Goal: Information Seeking & Learning: Learn about a topic

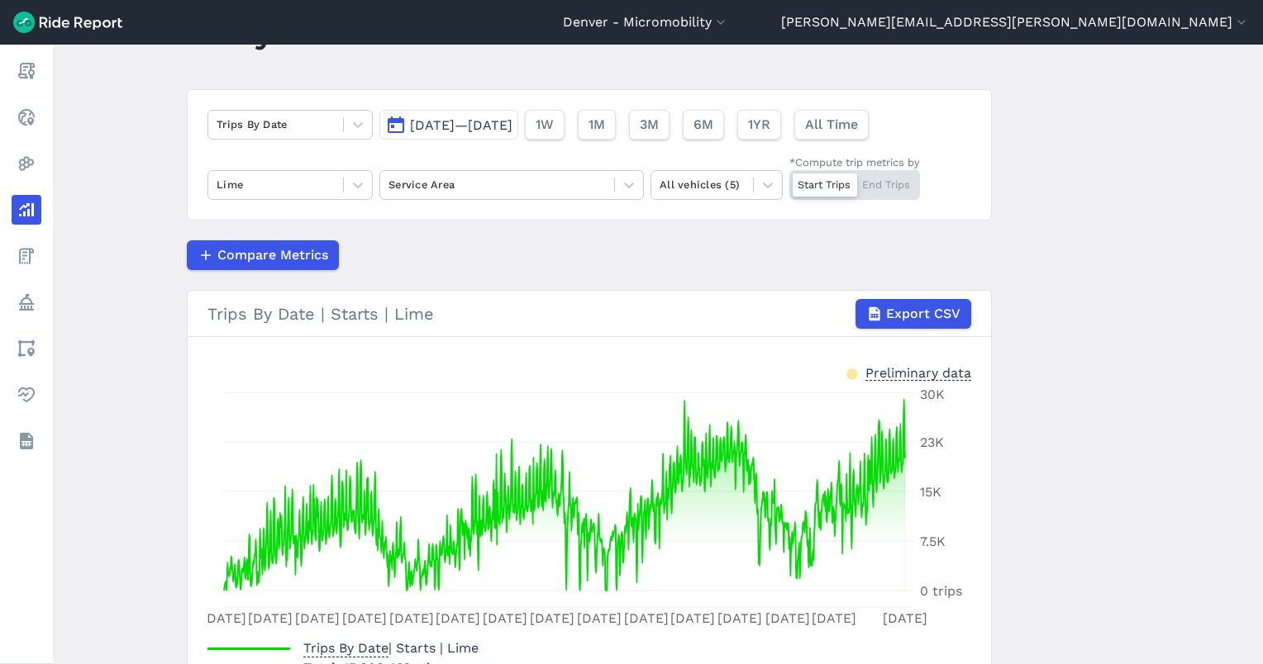
scroll to position [110, 0]
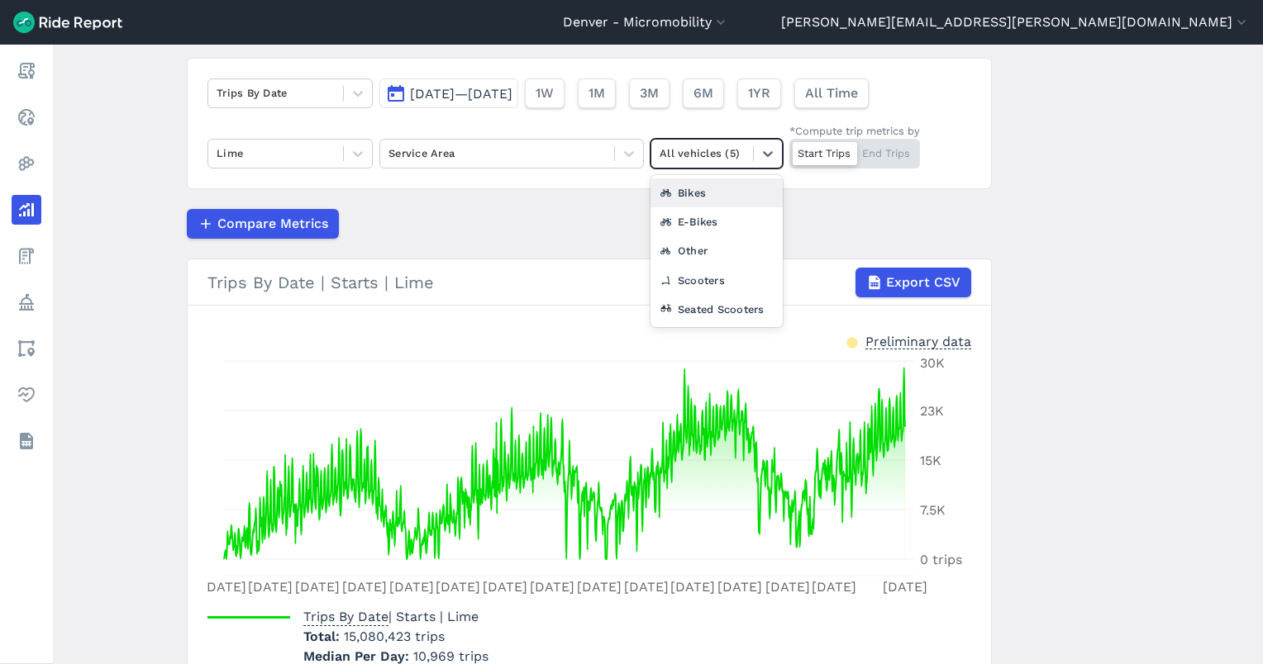
click at [719, 162] on div "All vehicles (5)" at bounding box center [702, 153] width 102 height 26
click at [688, 274] on div "Scooters" at bounding box center [716, 280] width 132 height 29
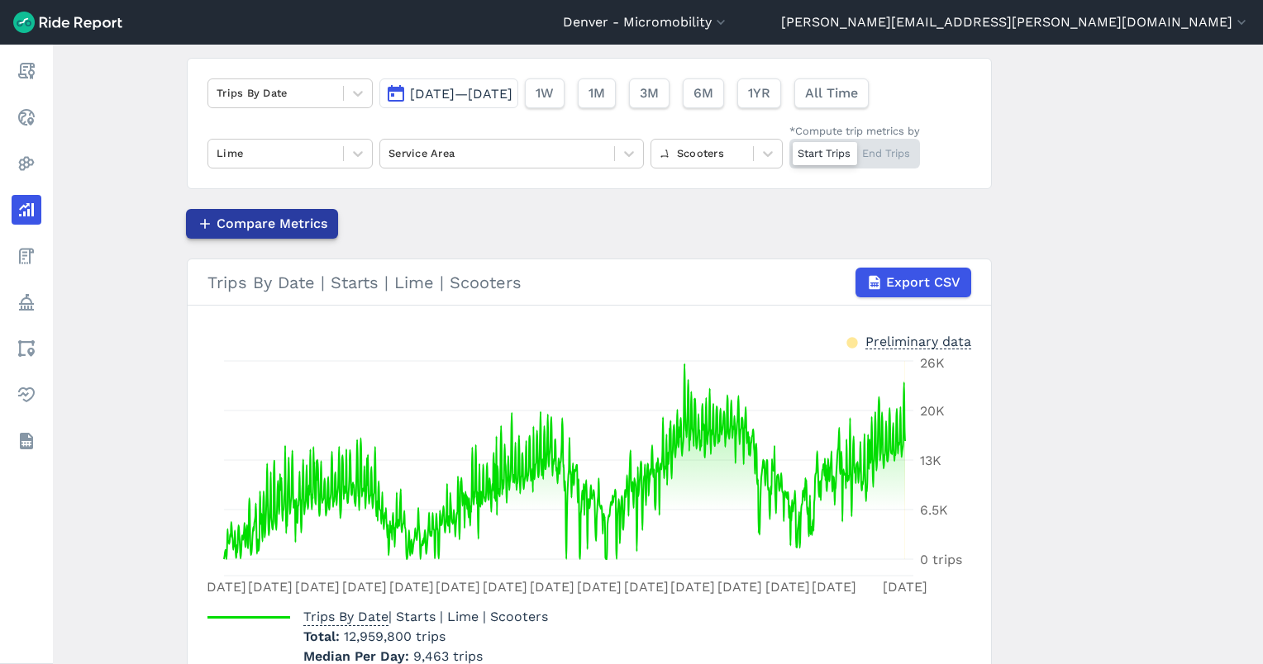
click at [246, 218] on span "Compare Metrics" at bounding box center [271, 224] width 111 height 20
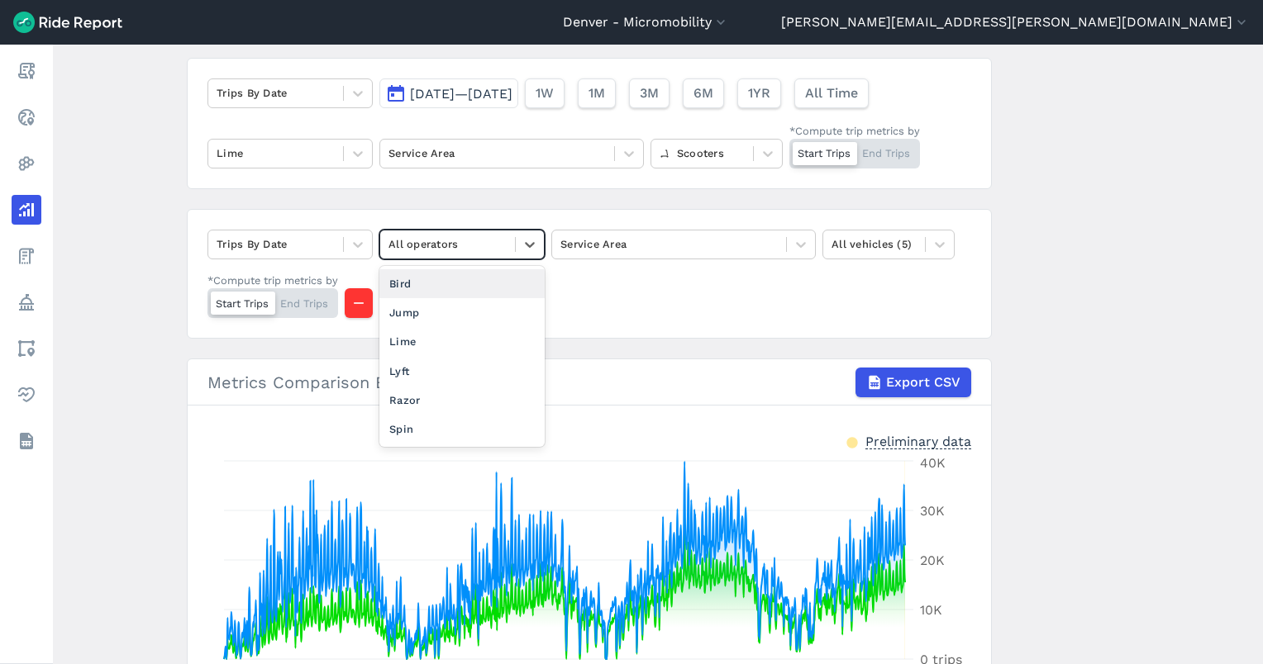
click at [435, 242] on div at bounding box center [447, 244] width 118 height 19
click at [428, 335] on div "Lime" at bounding box center [461, 341] width 165 height 29
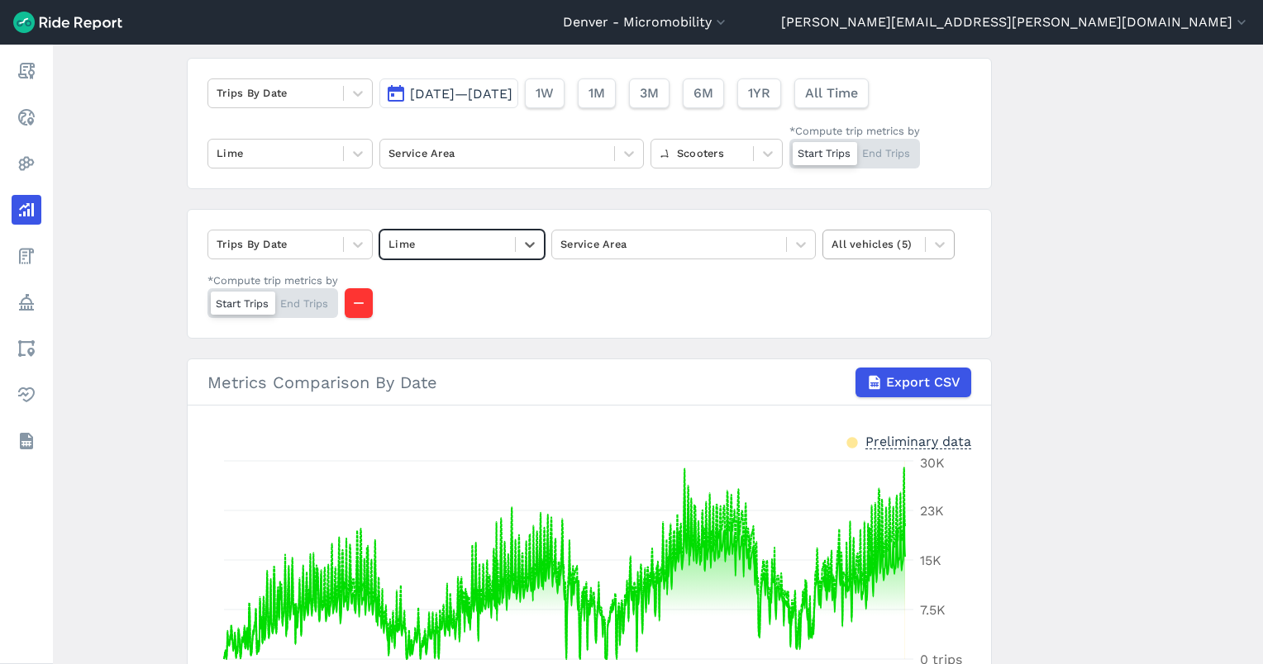
click at [863, 236] on div at bounding box center [873, 244] width 85 height 19
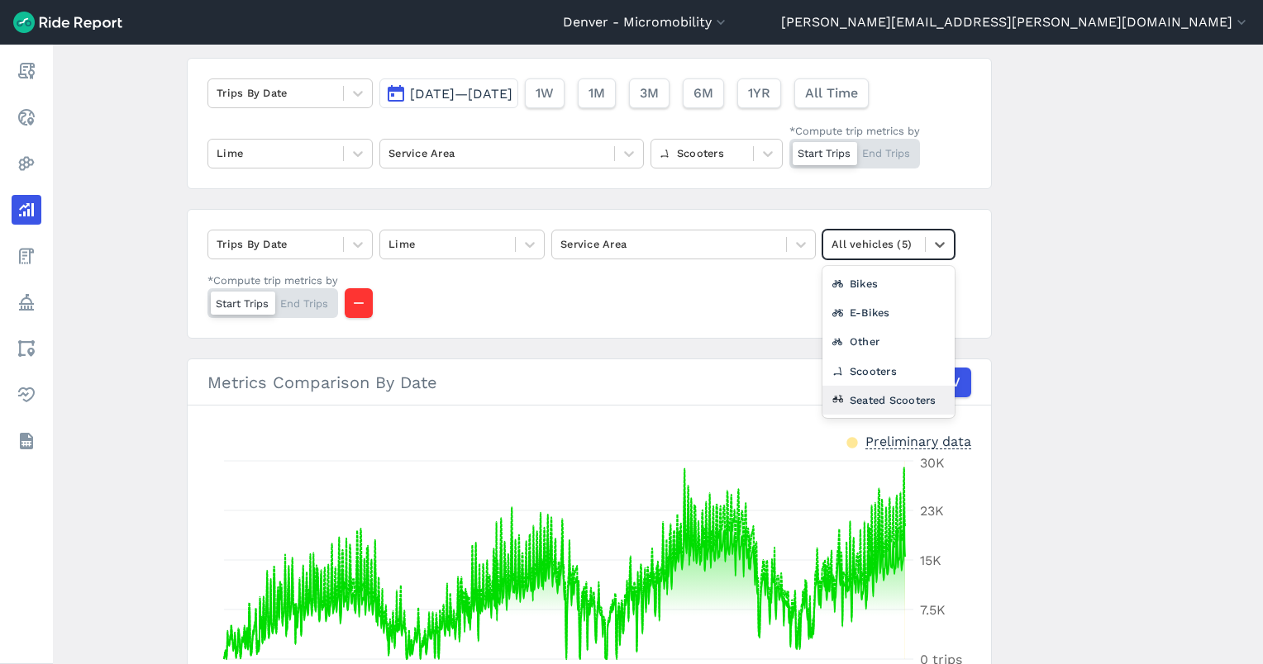
click at [893, 399] on div "Seated Scooters" at bounding box center [888, 400] width 132 height 29
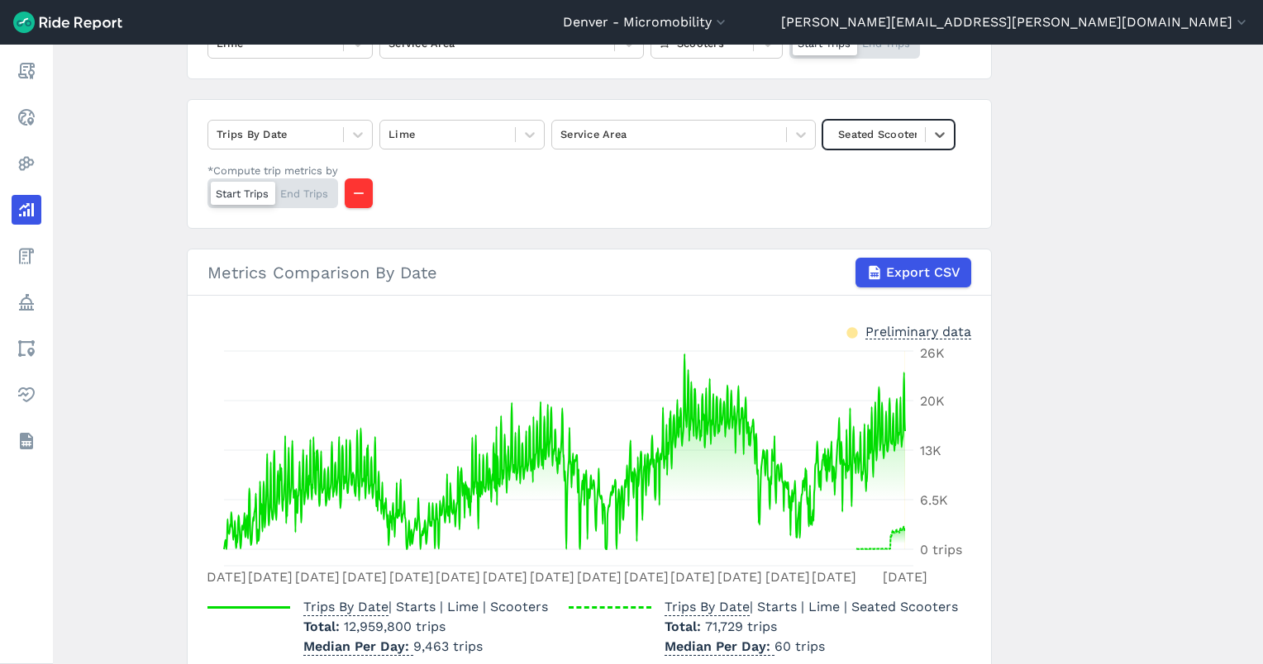
scroll to position [110, 0]
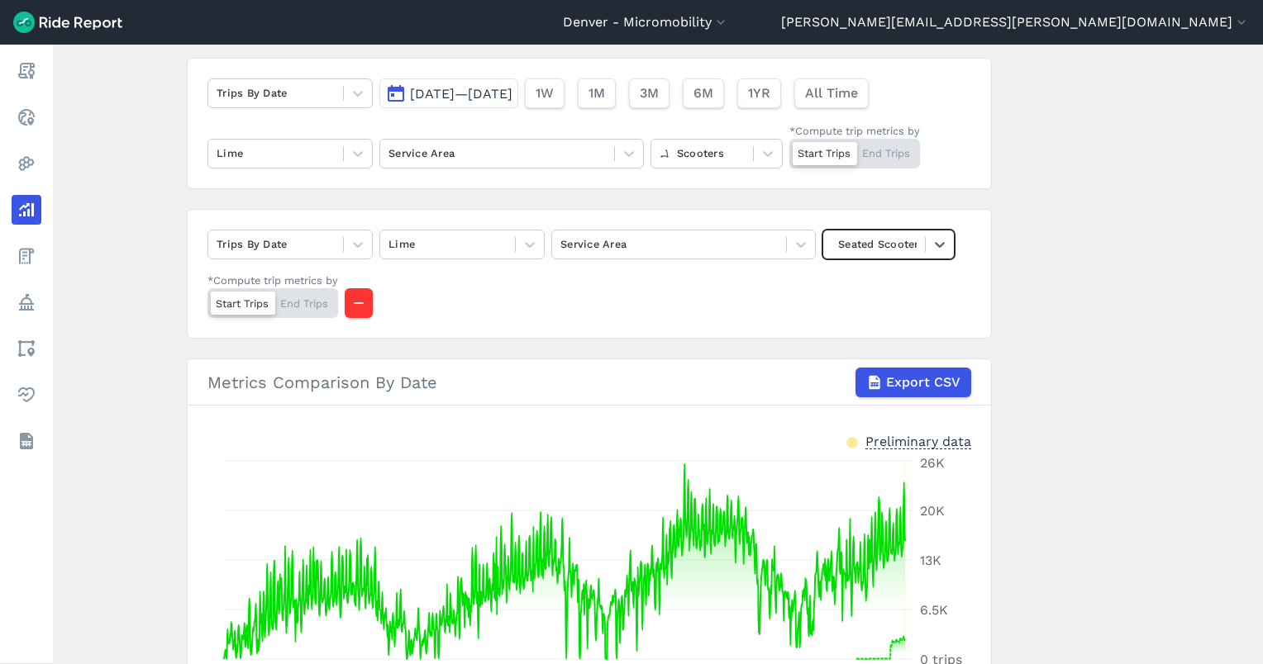
click at [871, 257] on div "Seated Scooters" at bounding box center [888, 245] width 132 height 30
click at [879, 372] on div "Other" at bounding box center [888, 371] width 132 height 29
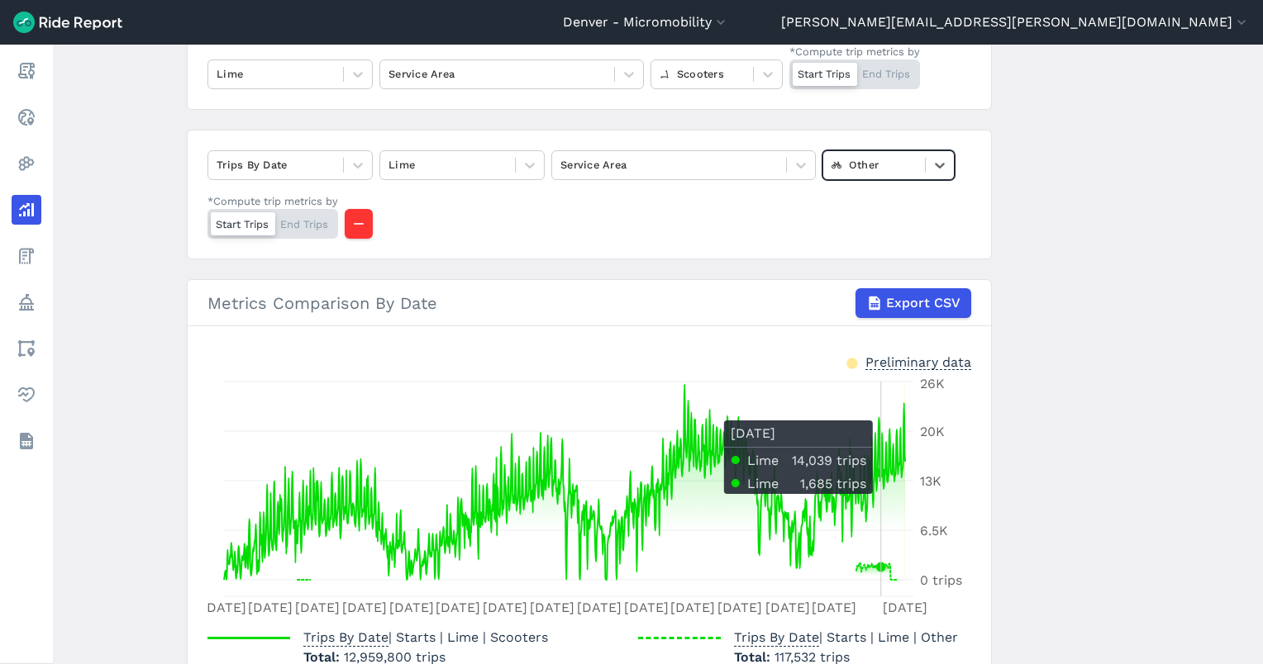
scroll to position [220, 0]
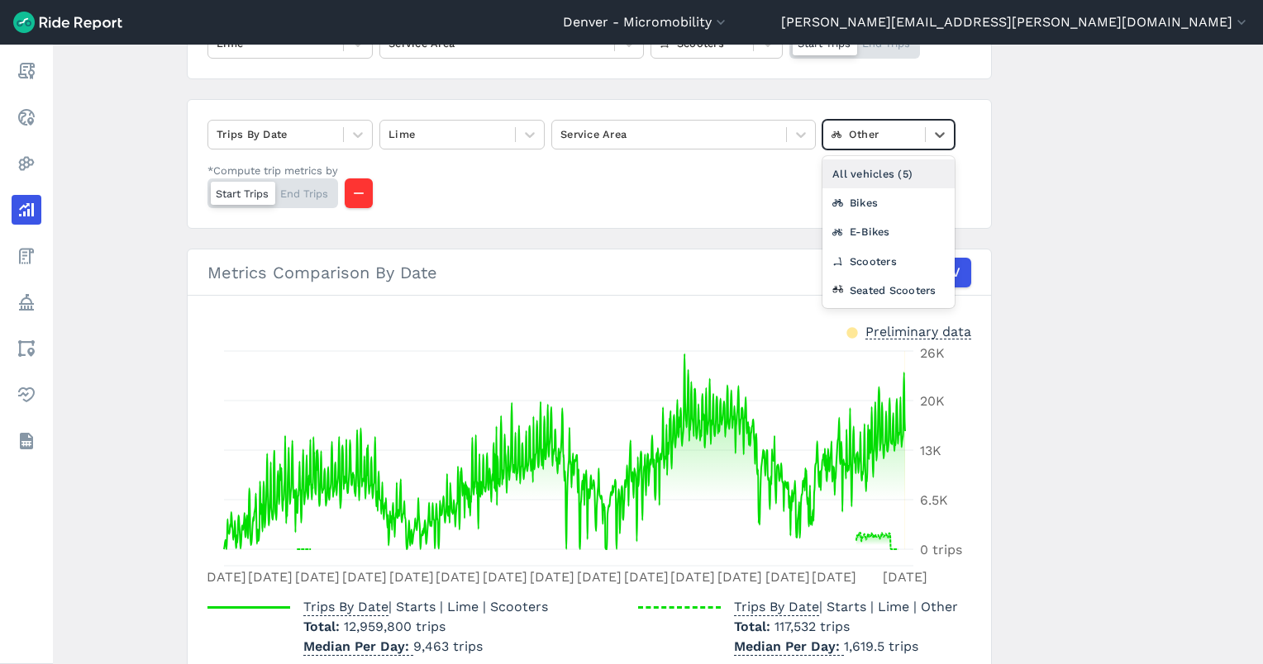
click at [876, 127] on div at bounding box center [873, 134] width 85 height 19
click at [896, 286] on div "Seated Scooters" at bounding box center [888, 290] width 132 height 29
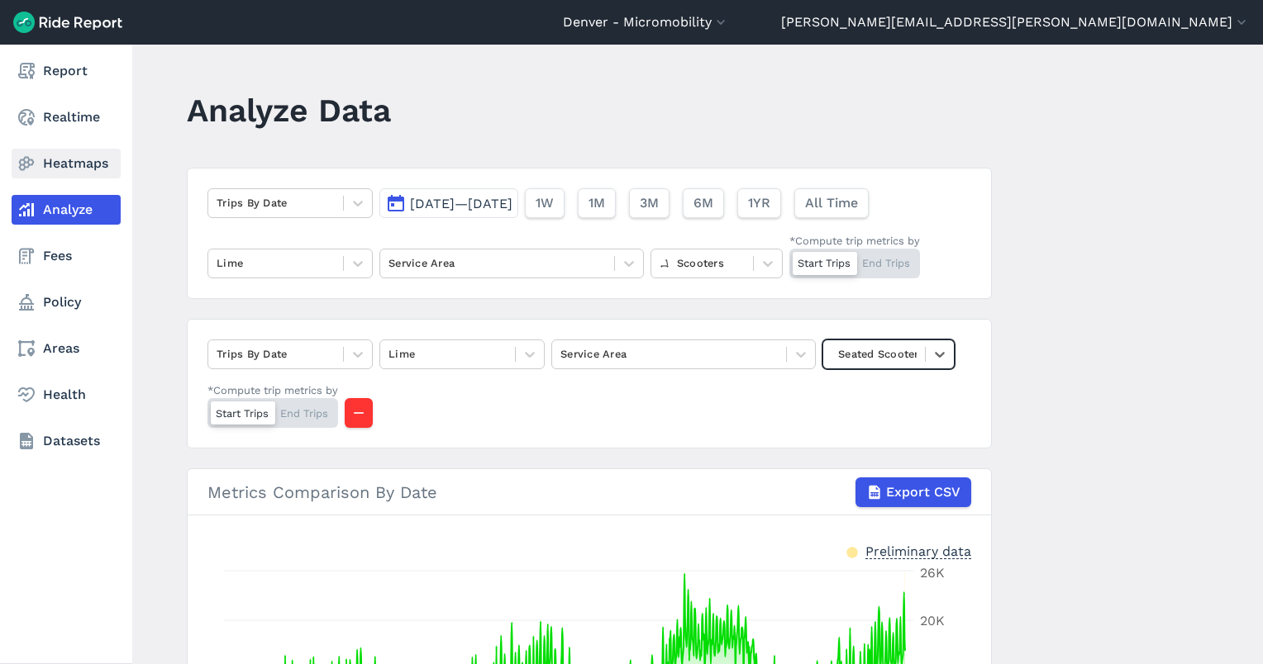
click at [34, 159] on icon at bounding box center [27, 164] width 20 height 20
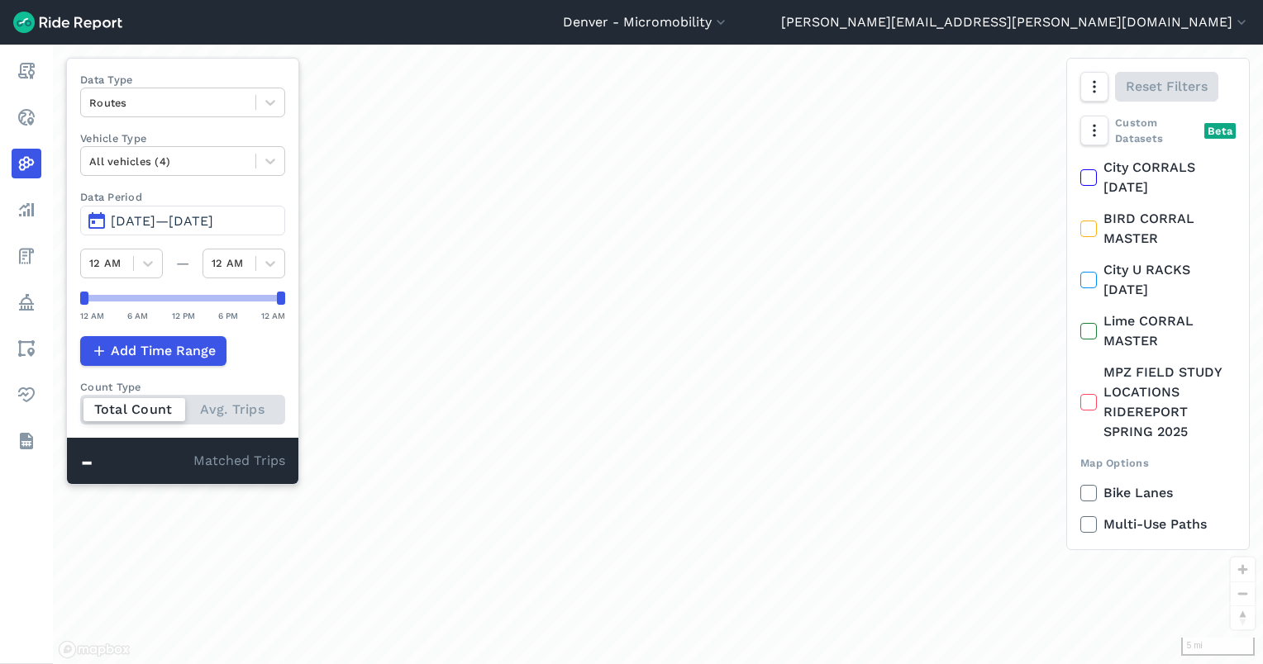
click at [142, 210] on button "[DATE]—[DATE]" at bounding box center [182, 221] width 205 height 30
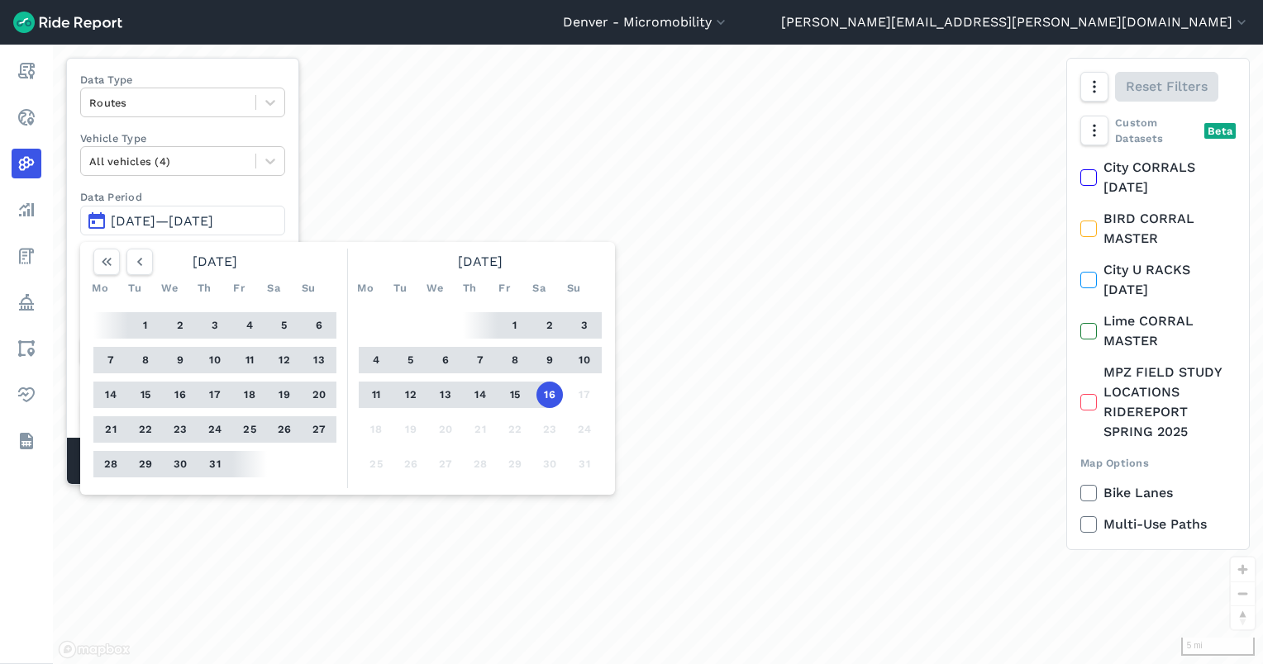
click at [539, 390] on button "16" at bounding box center [549, 395] width 26 height 26
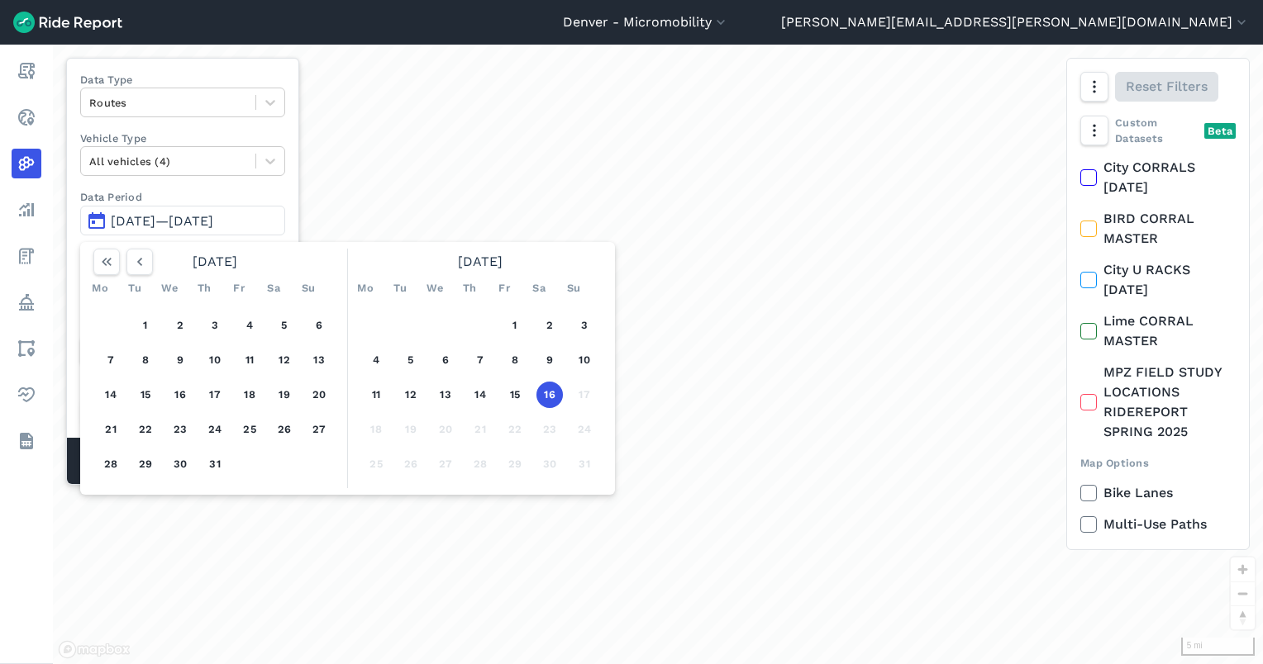
click at [539, 390] on button "16" at bounding box center [549, 395] width 26 height 26
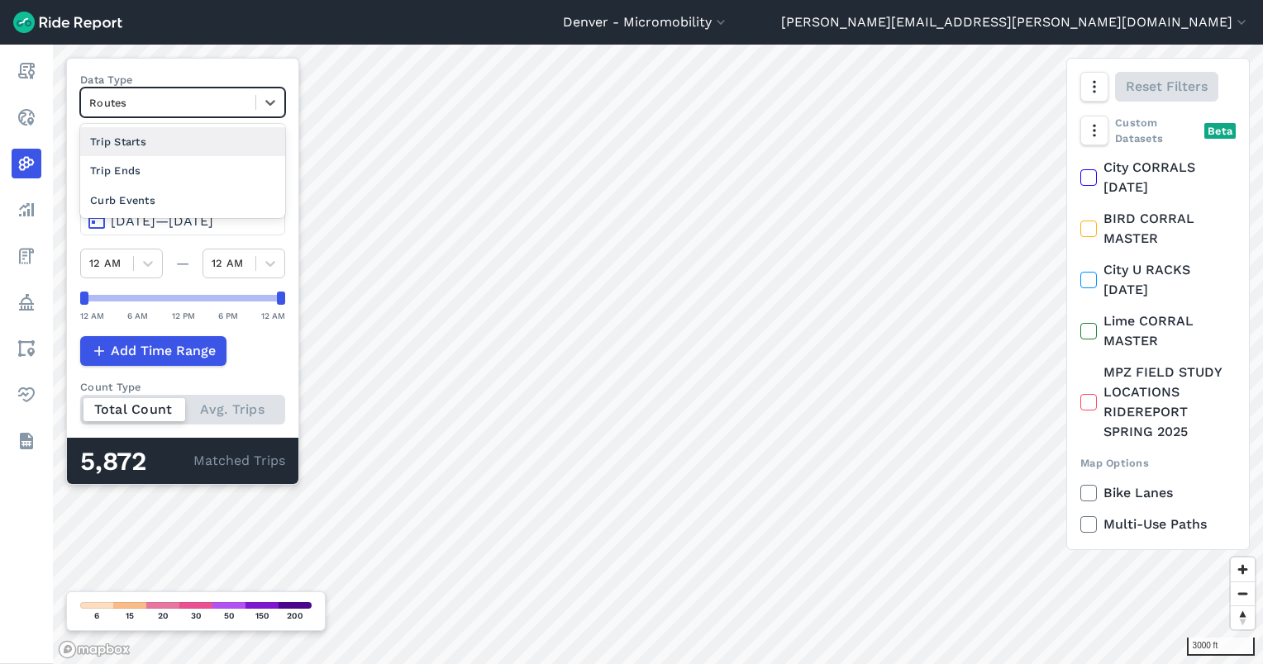
click at [192, 99] on div at bounding box center [168, 102] width 158 height 19
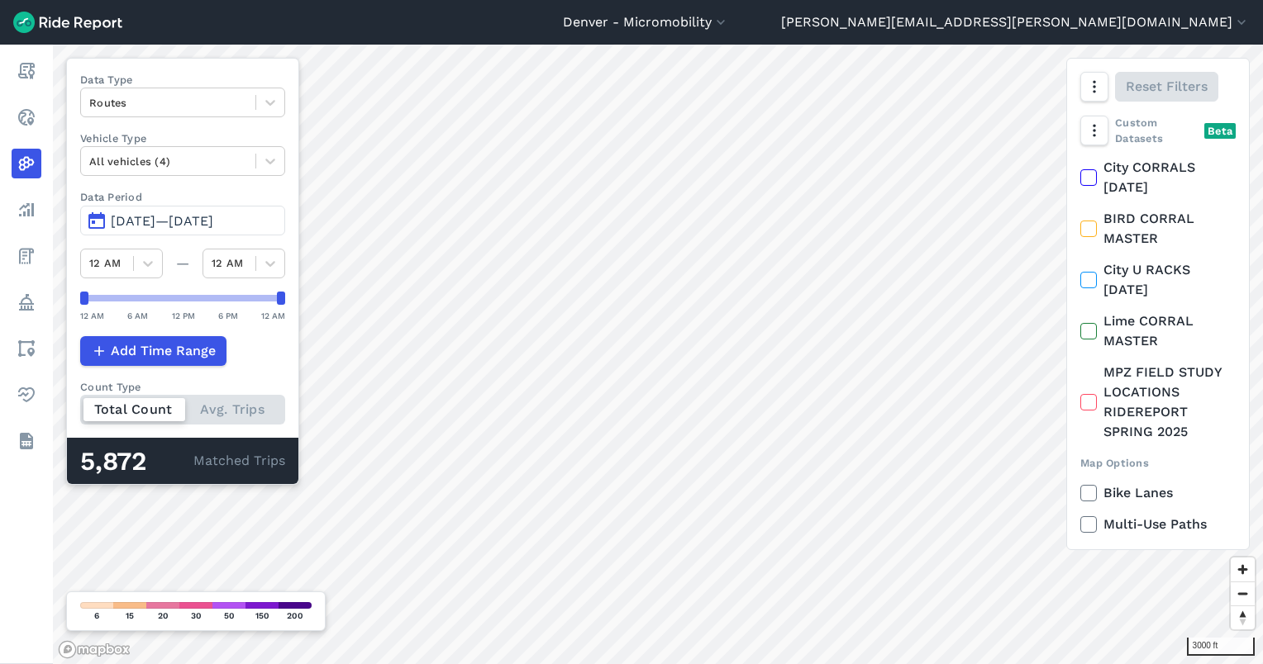
click at [194, 221] on span "[DATE]—[DATE]" at bounding box center [162, 221] width 102 height 16
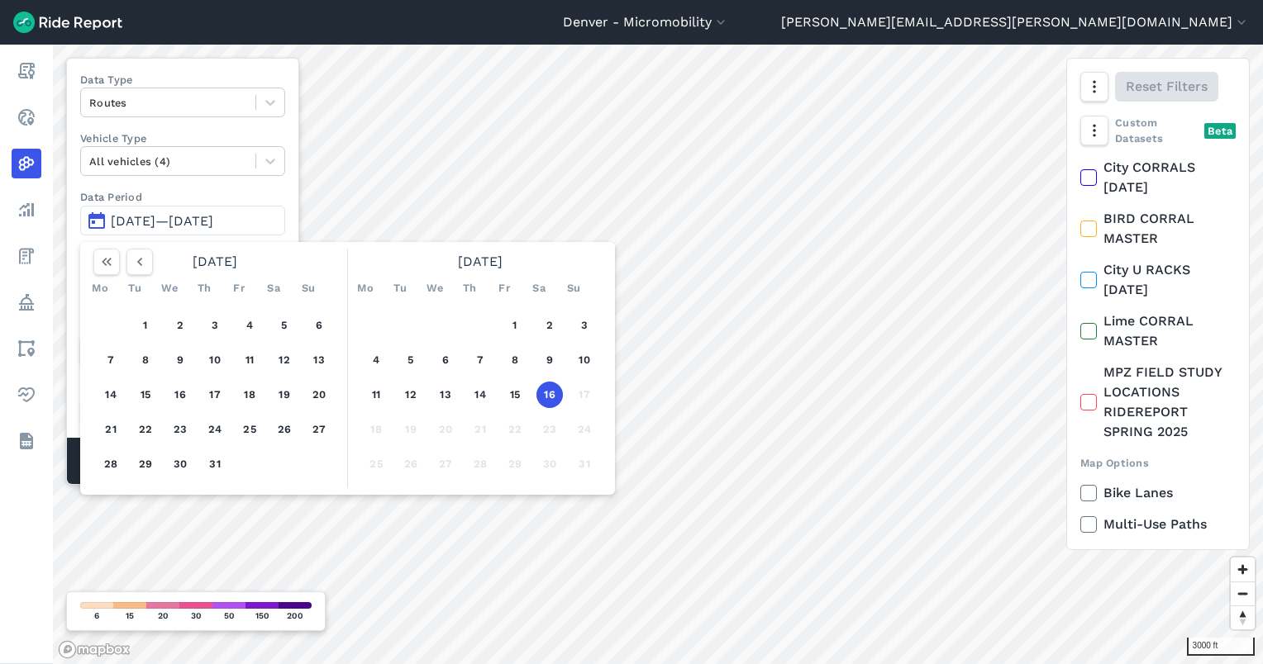
click at [538, 397] on button "16" at bounding box center [549, 395] width 26 height 26
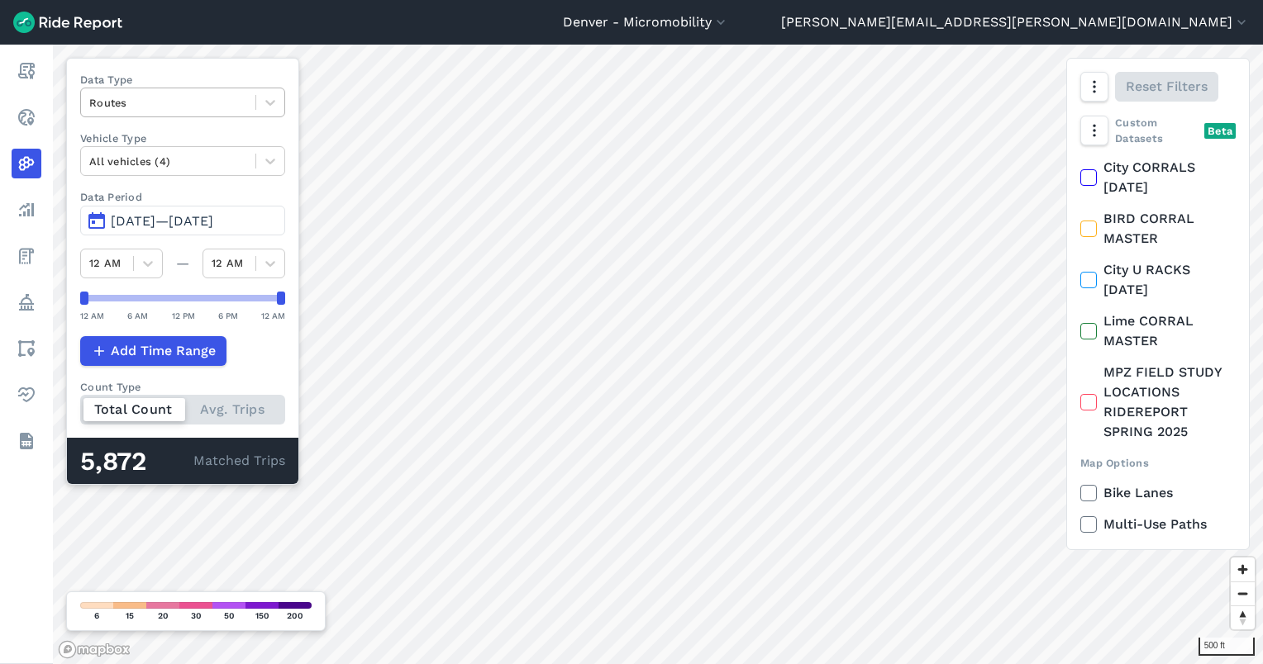
click at [162, 101] on div at bounding box center [168, 102] width 158 height 19
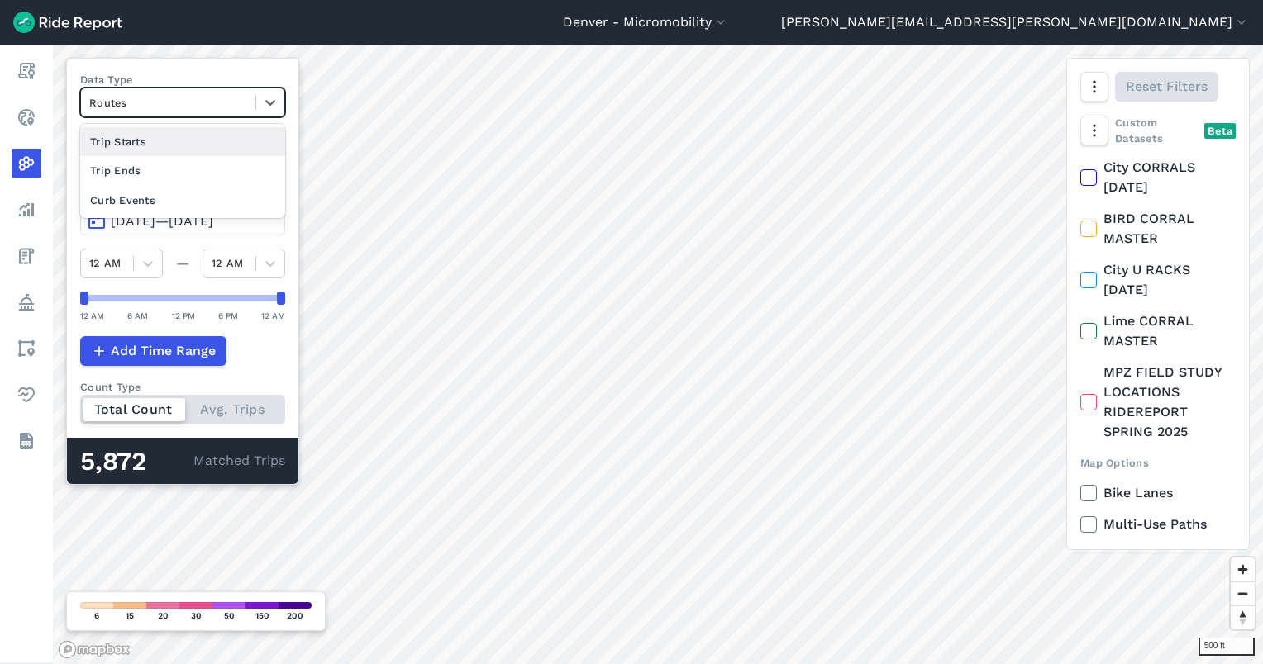
drag, startPoint x: 150, startPoint y: 154, endPoint x: 476, endPoint y: 293, distance: 353.9
click at [150, 154] on div "Trip Starts" at bounding box center [182, 141] width 205 height 29
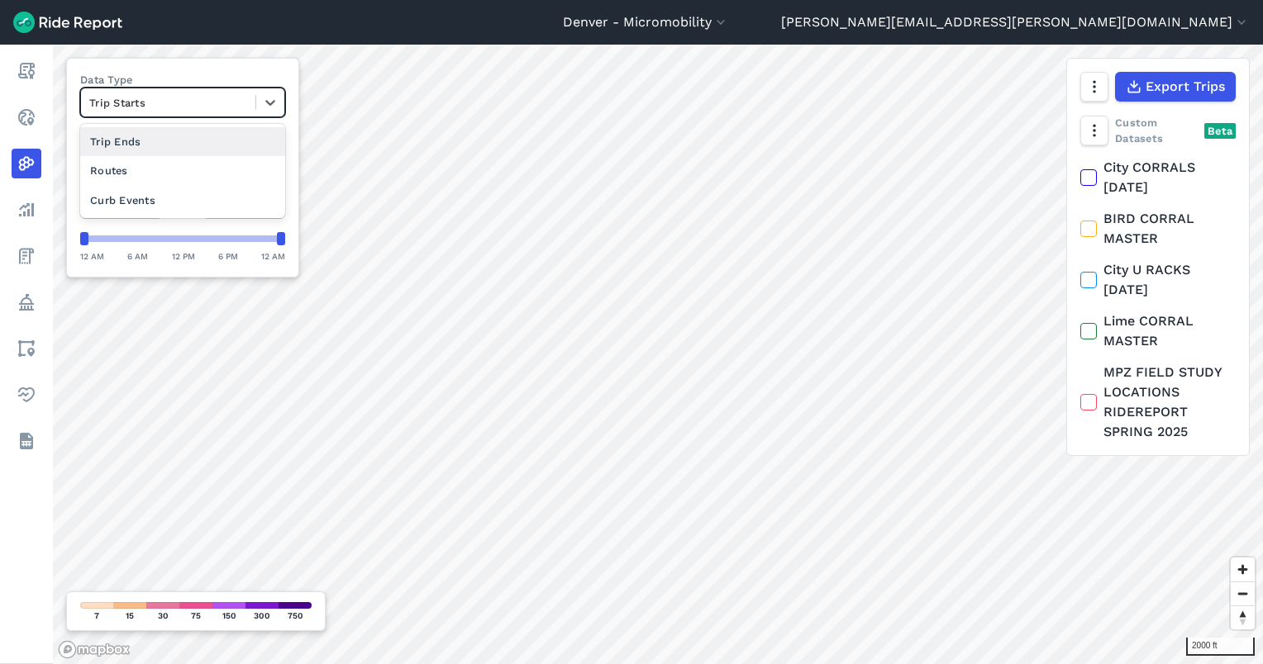
click at [153, 107] on div at bounding box center [168, 102] width 158 height 19
click at [162, 148] on div "Trip Ends" at bounding box center [182, 141] width 205 height 29
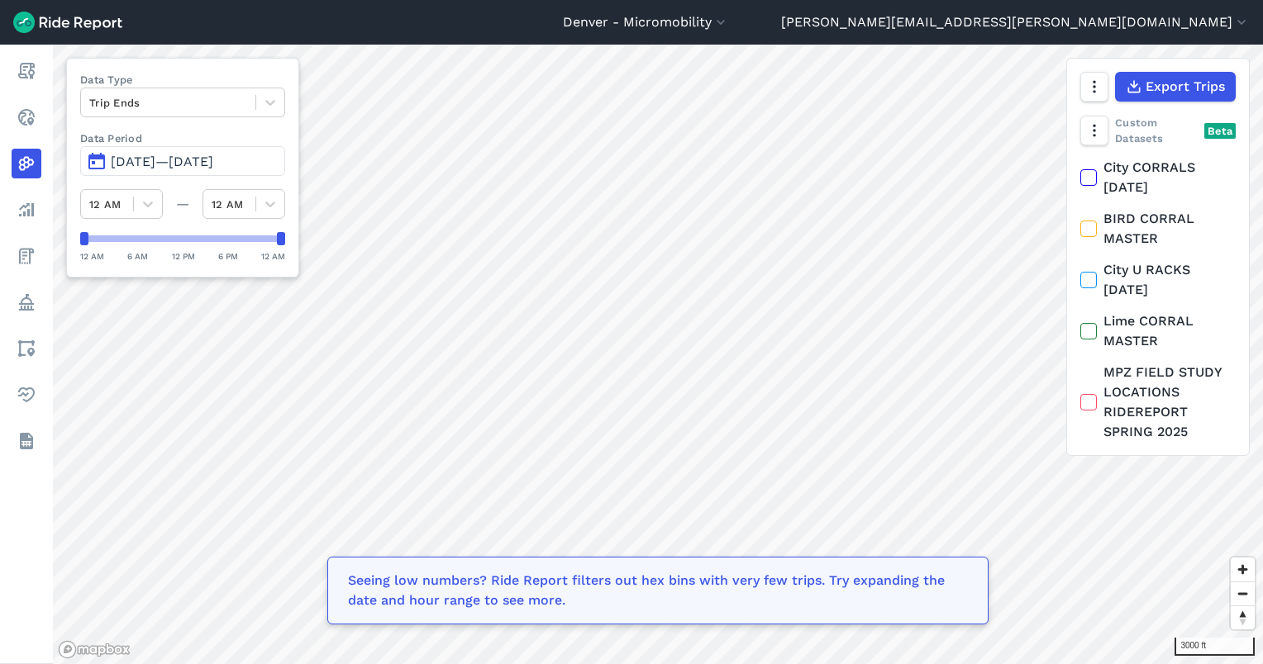
click at [213, 162] on span "[DATE]—[DATE]" at bounding box center [162, 162] width 102 height 16
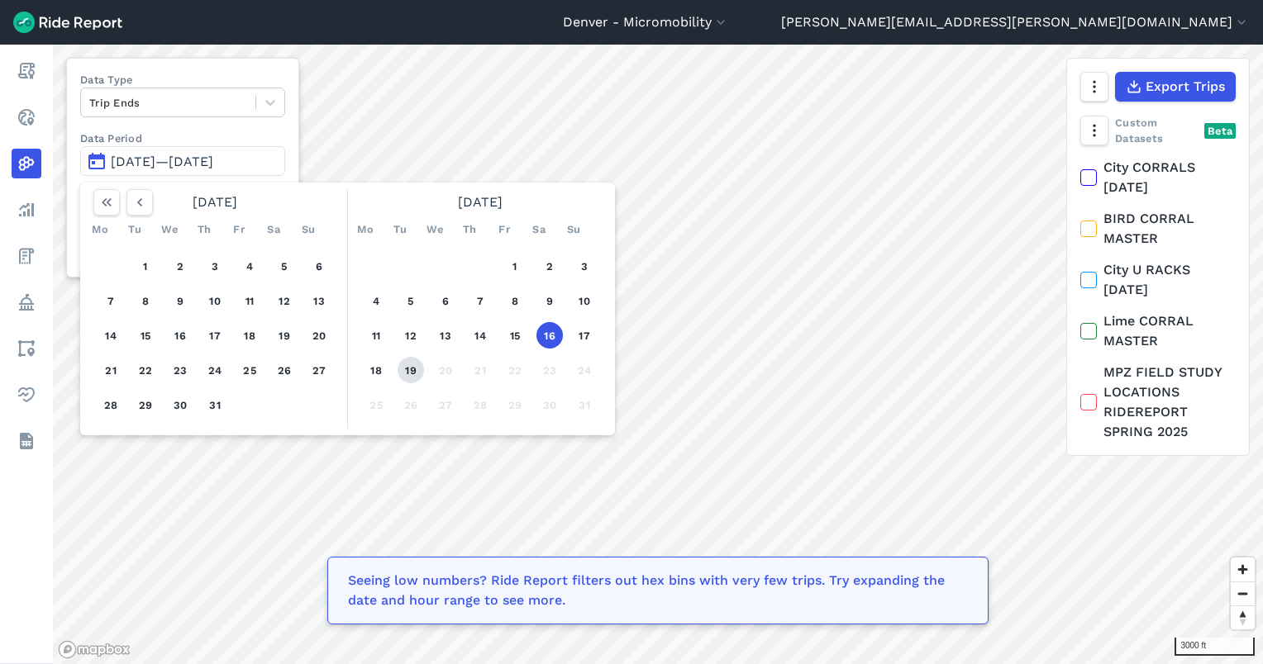
click at [409, 367] on button "19" at bounding box center [410, 370] width 26 height 26
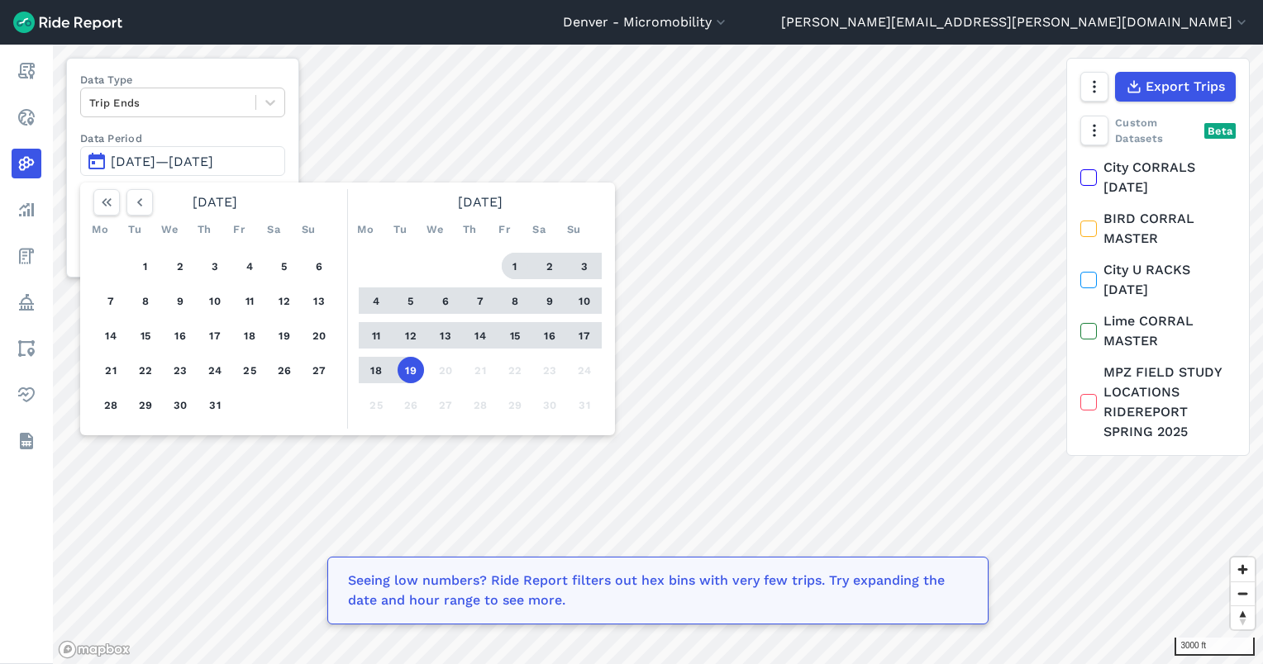
click at [513, 264] on button "1" at bounding box center [515, 266] width 26 height 26
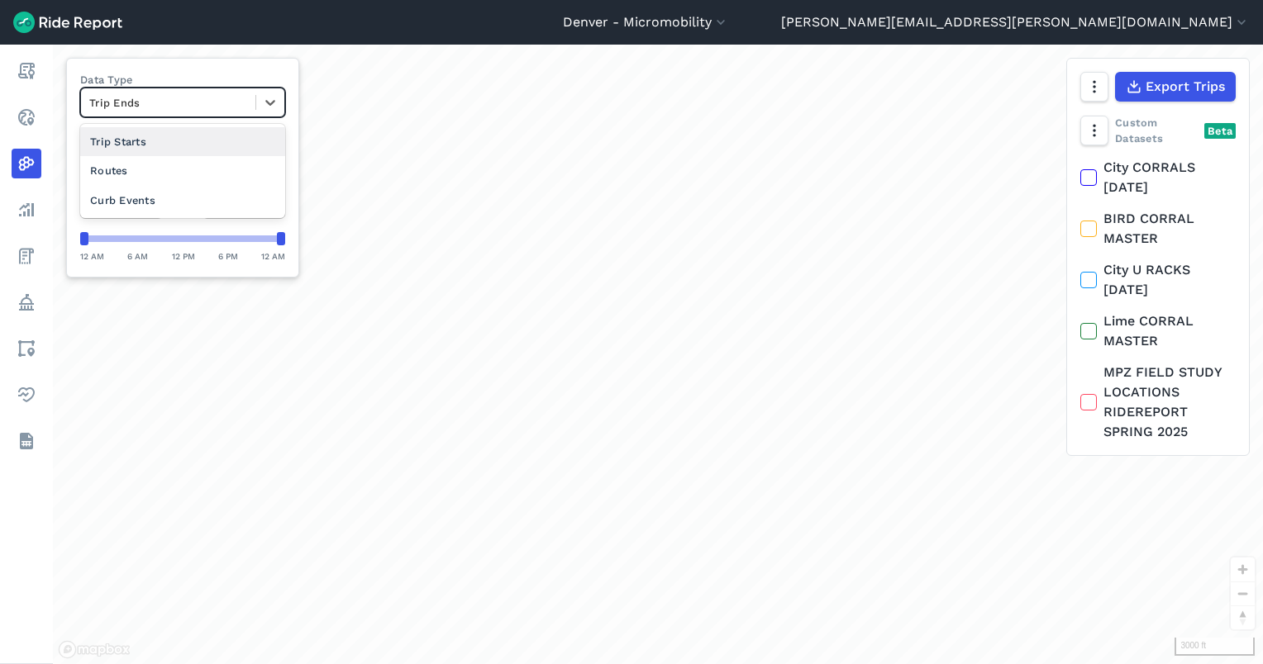
click at [184, 96] on div at bounding box center [168, 102] width 158 height 19
click at [164, 186] on div "Curb Events" at bounding box center [182, 200] width 205 height 29
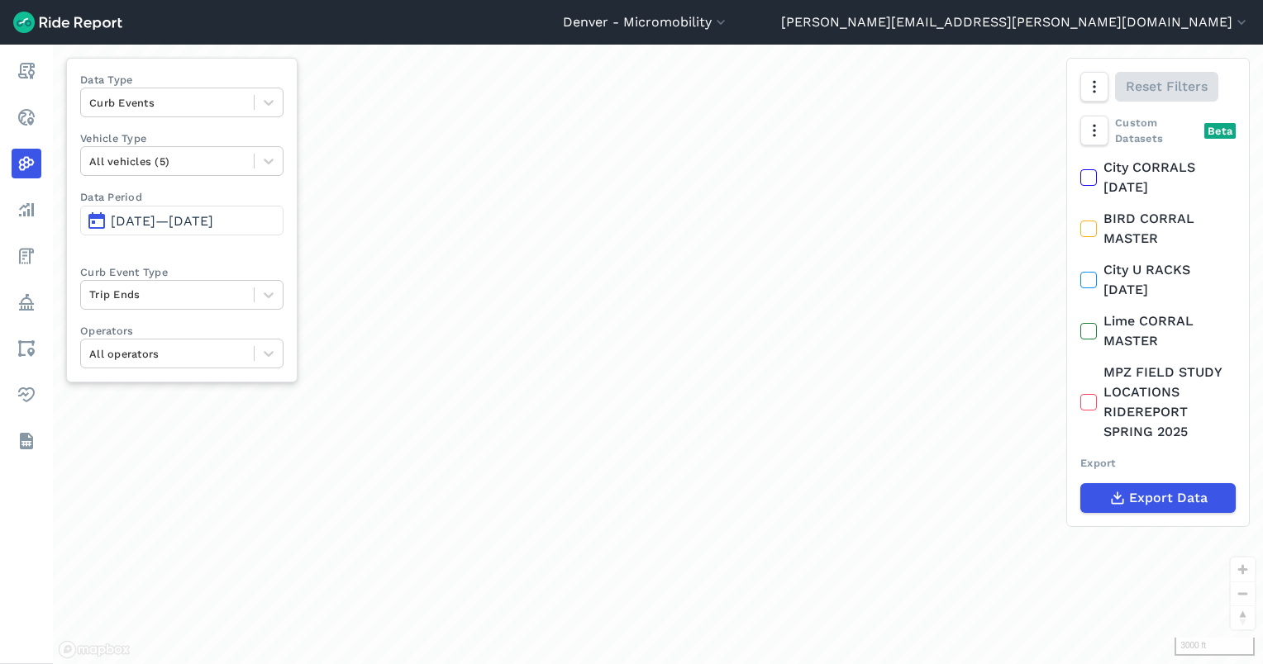
click at [164, 185] on div "Data Type Curb Events Vehicle Type All vehicles (5) Data Period [DATE]—[DATE] C…" at bounding box center [181, 220] width 231 height 325
drag, startPoint x: 164, startPoint y: 185, endPoint x: 144, endPoint y: 99, distance: 88.2
click at [144, 99] on div at bounding box center [167, 102] width 156 height 19
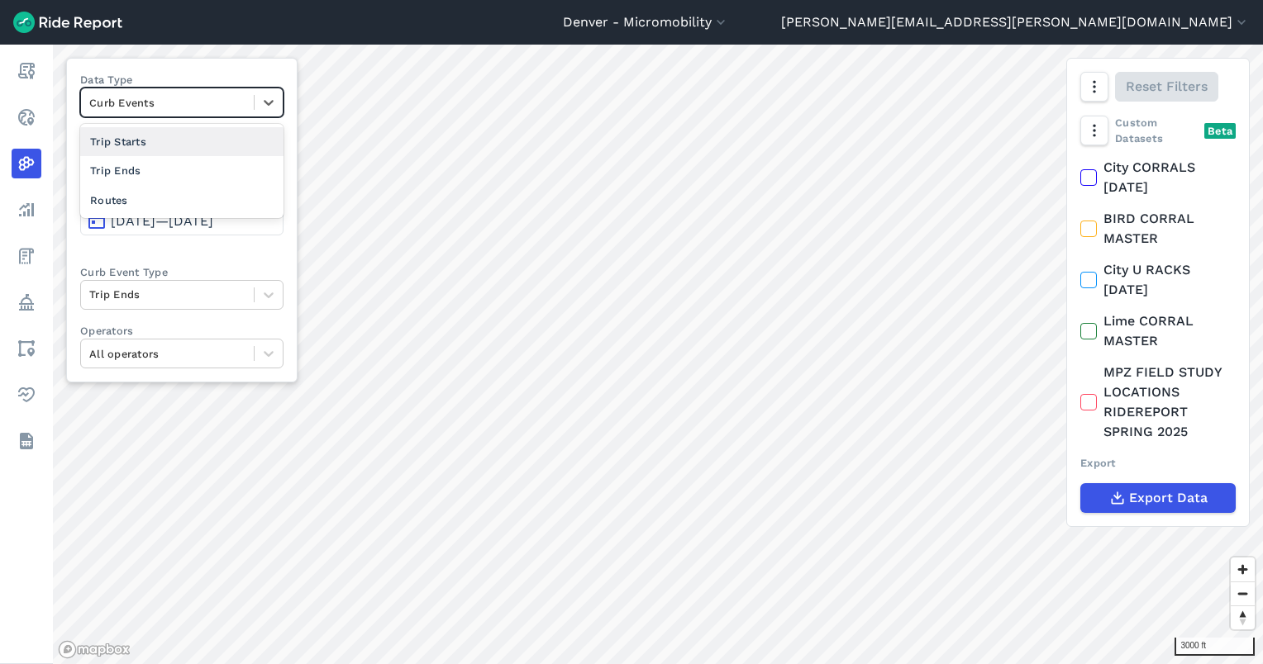
drag, startPoint x: 219, startPoint y: 235, endPoint x: 205, endPoint y: 223, distance: 18.7
click at [218, 235] on span at bounding box center [181, 243] width 203 height 16
click at [205, 223] on span "[DATE]—[DATE]" at bounding box center [162, 221] width 102 height 16
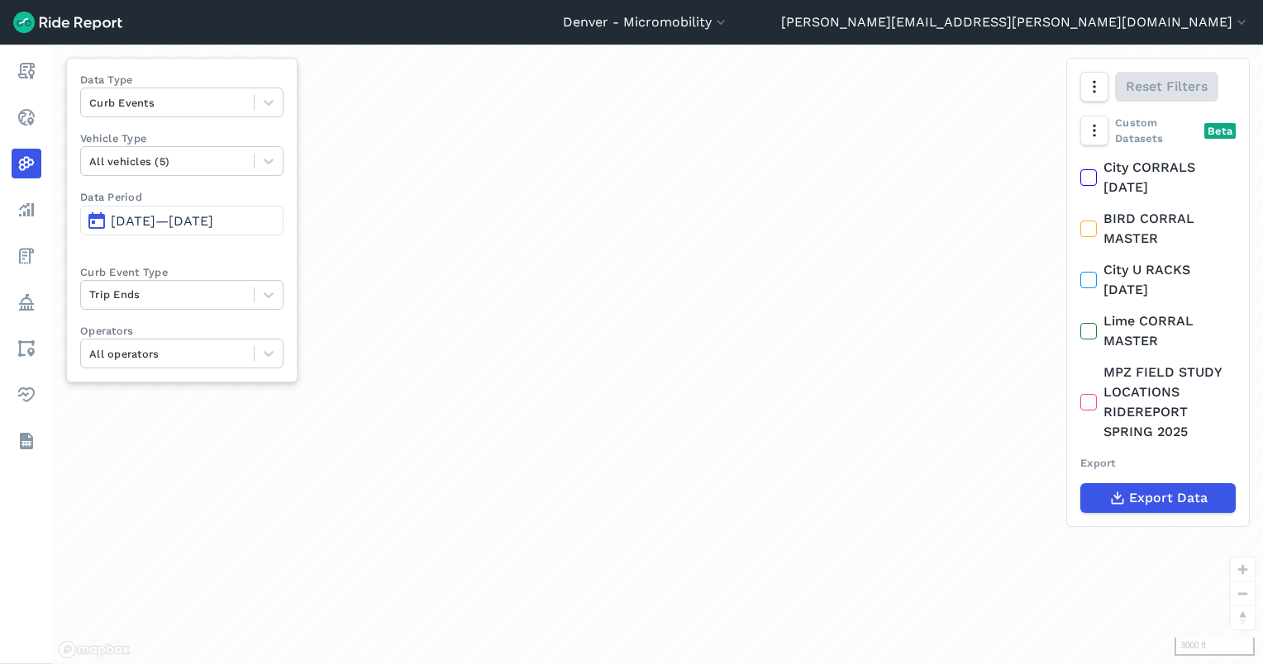
click at [208, 227] on span "[DATE]—[DATE]" at bounding box center [162, 221] width 102 height 16
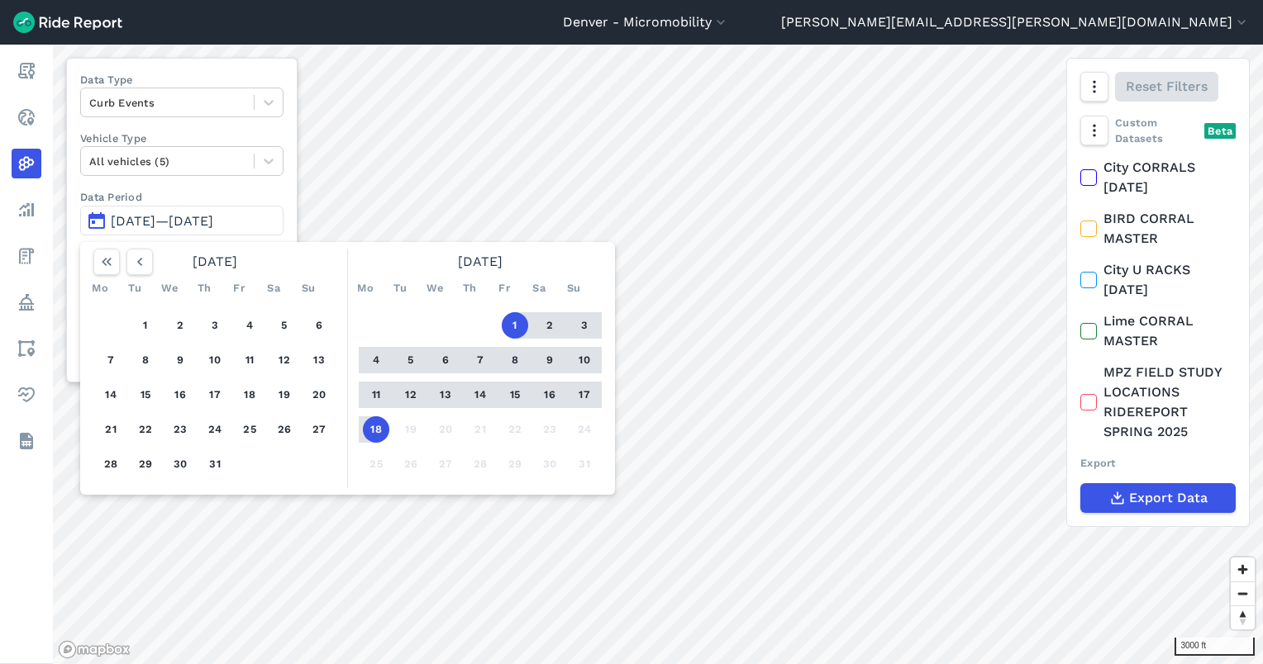
click at [361, 428] on div at bounding box center [374, 429] width 31 height 26
click at [408, 401] on button "12" at bounding box center [410, 395] width 26 height 26
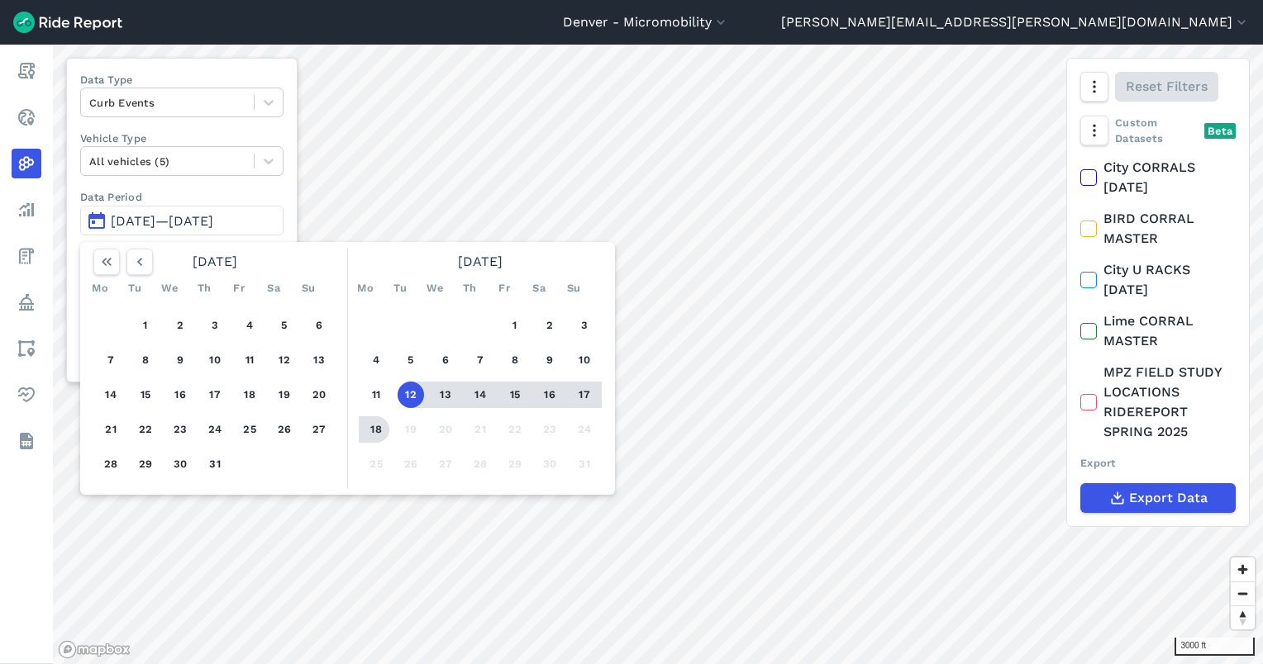
click at [380, 426] on button "18" at bounding box center [376, 429] width 26 height 26
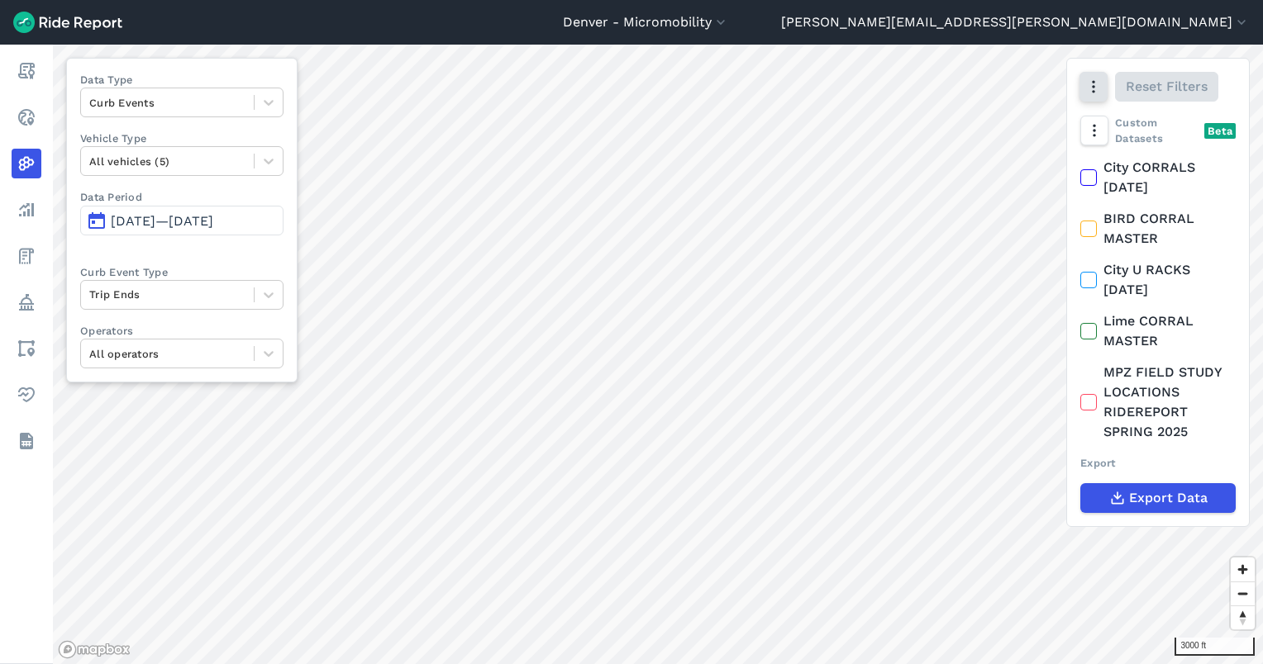
click at [1087, 97] on button "button" at bounding box center [1093, 87] width 28 height 30
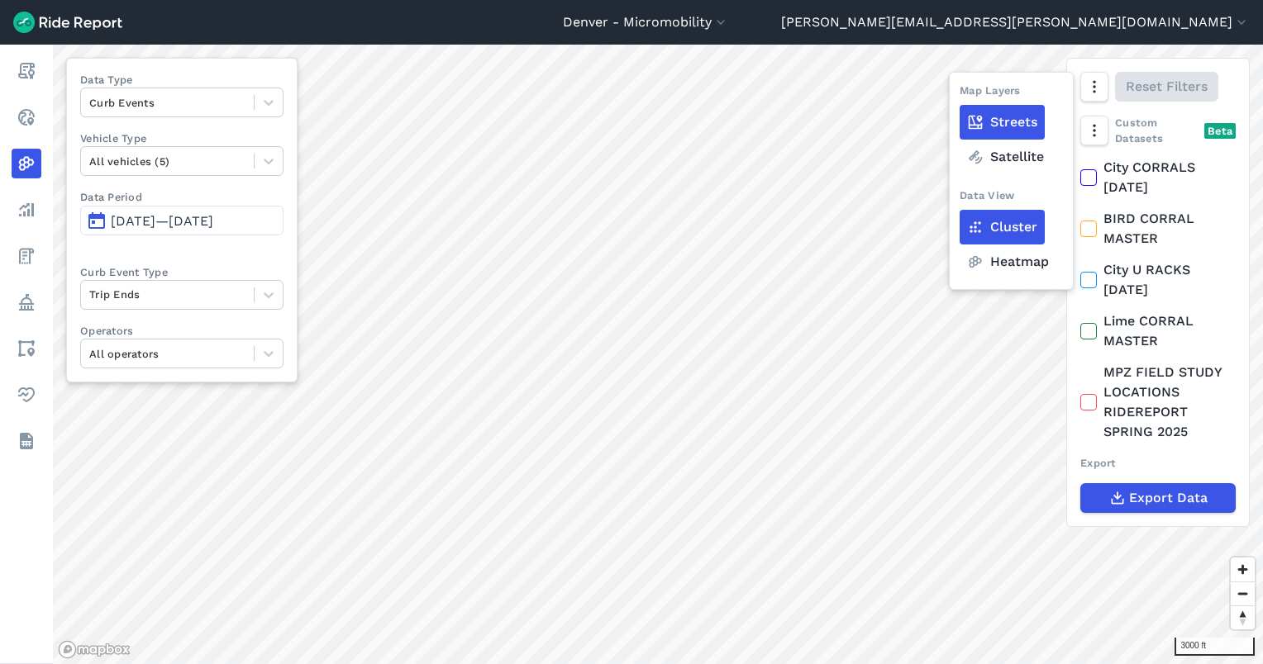
click at [1027, 256] on label "Heatmap" at bounding box center [1007, 262] width 97 height 35
click at [959, 93] on input "Heatmap" at bounding box center [959, 88] width 0 height 11
click at [162, 294] on div at bounding box center [167, 294] width 156 height 19
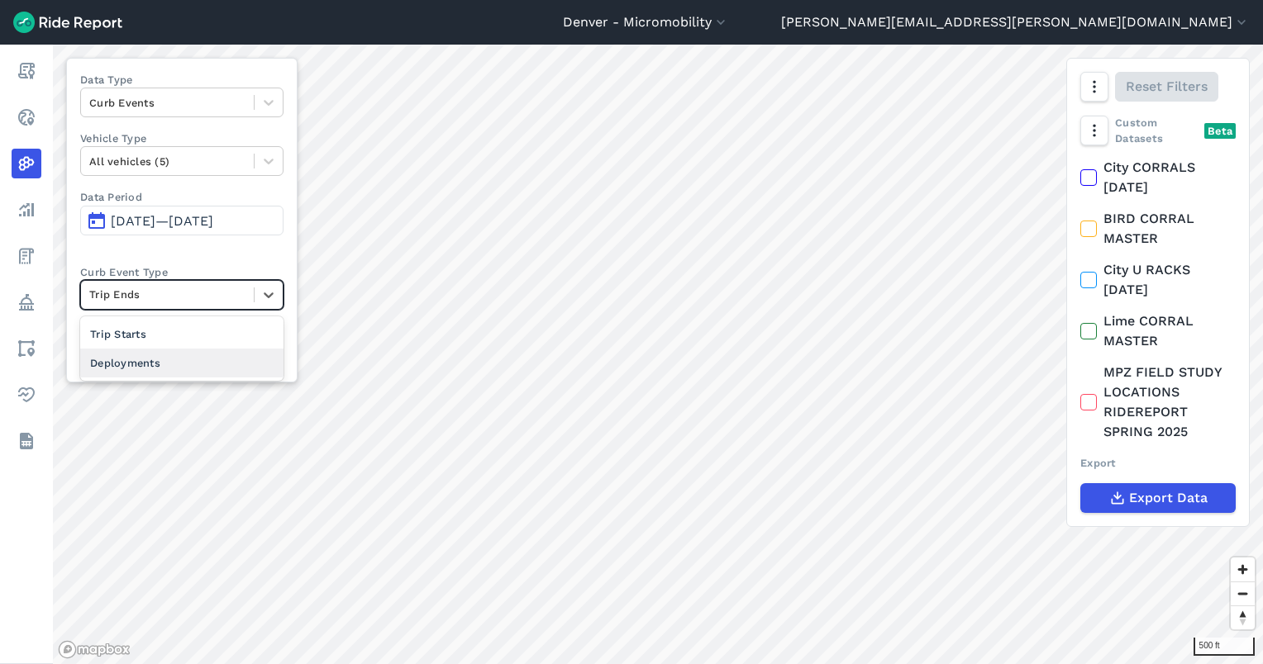
click at [205, 369] on div "Deployments" at bounding box center [181, 363] width 203 height 29
click at [183, 300] on div at bounding box center [167, 294] width 156 height 19
click at [165, 365] on div "Trip Ends" at bounding box center [181, 363] width 203 height 29
click at [130, 302] on div at bounding box center [167, 294] width 156 height 19
click at [159, 335] on div "Trip Starts" at bounding box center [181, 334] width 203 height 29
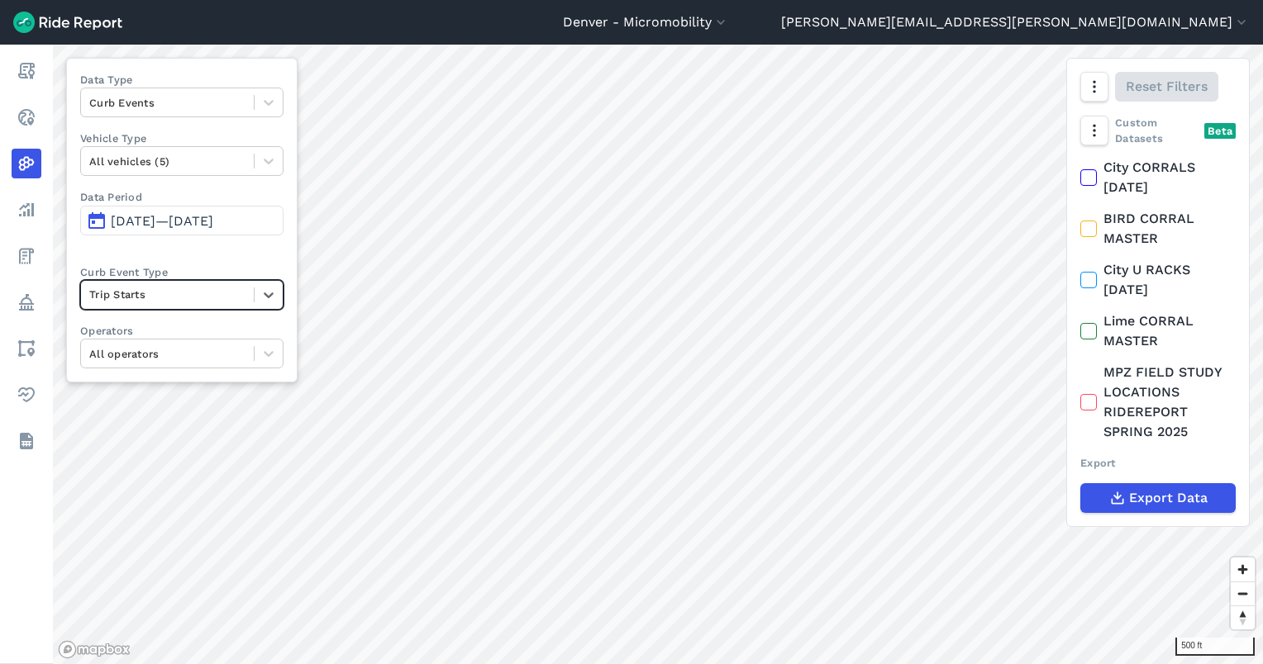
click at [160, 302] on div at bounding box center [167, 294] width 156 height 19
click at [175, 334] on div "Trip Ends" at bounding box center [181, 334] width 203 height 29
